Goal: Connect with others: Connect with others

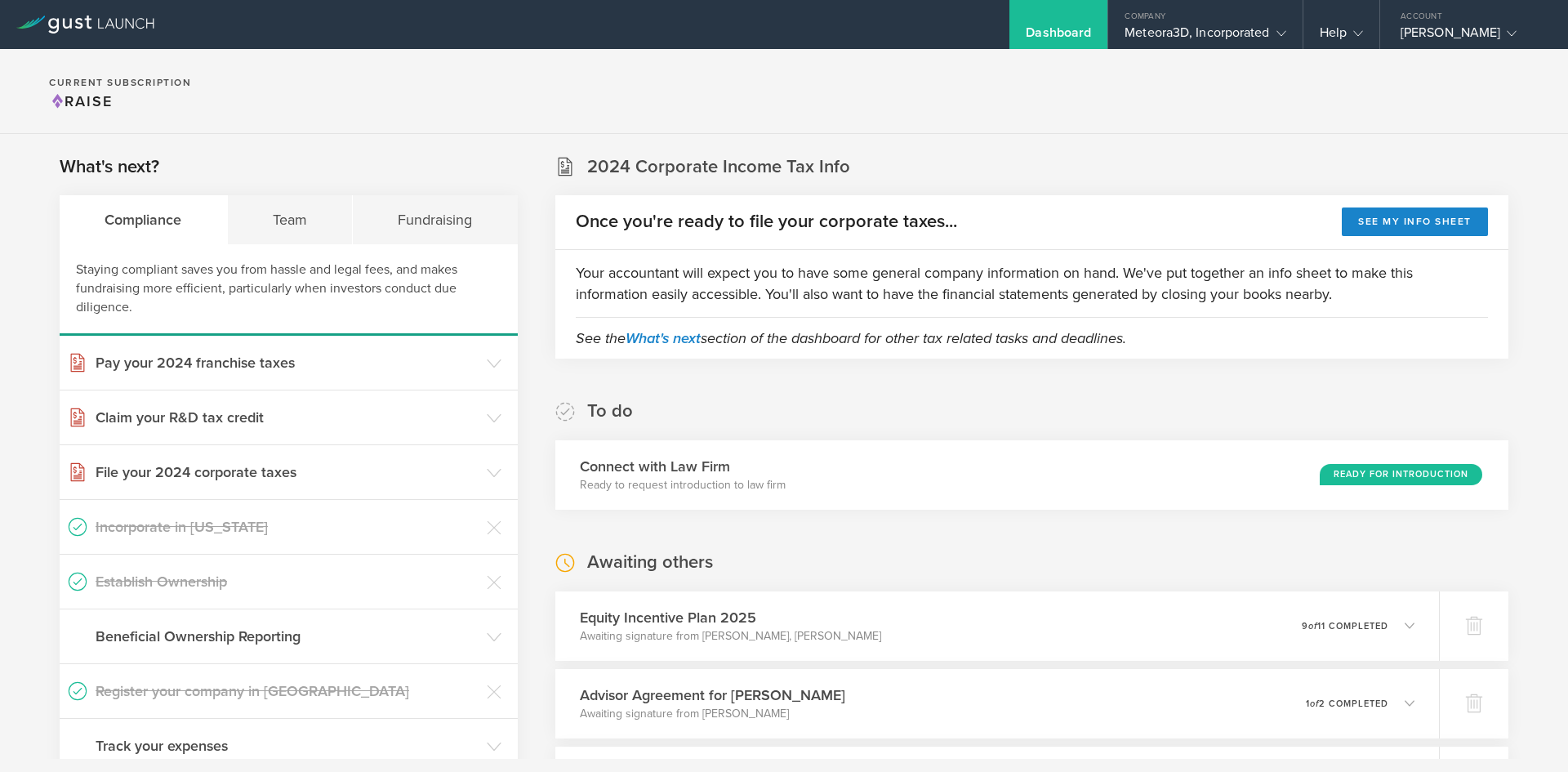
click at [1023, 402] on div "To do Connect with Law Firm Ready to request introduction to law firm Ready for…" at bounding box center [1032, 454] width 953 height 110
